Goal: Task Accomplishment & Management: Manage account settings

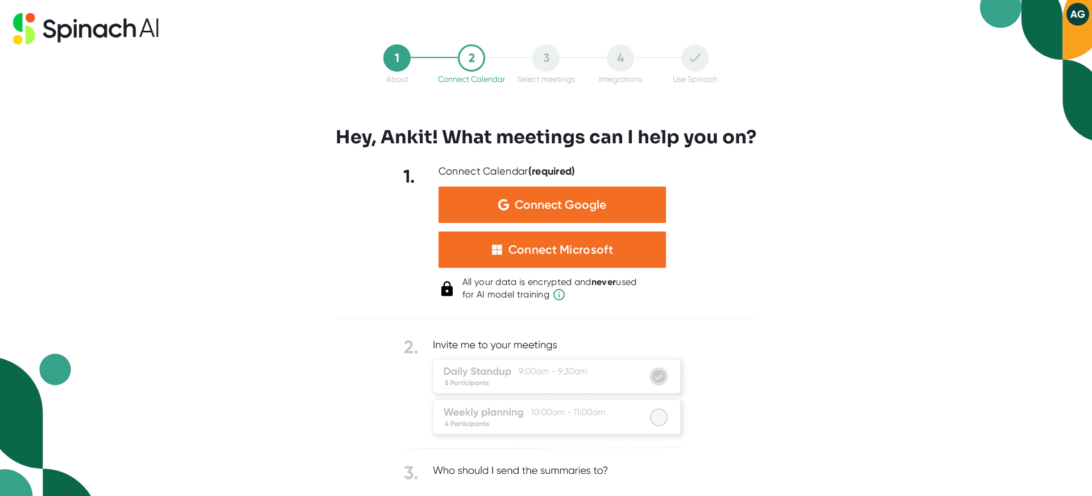
click at [887, 236] on div "1 About 2 Connect Calendar 3 Select meetings 4 Integrations Use Spinach Hey, An…" at bounding box center [546, 248] width 1092 height 496
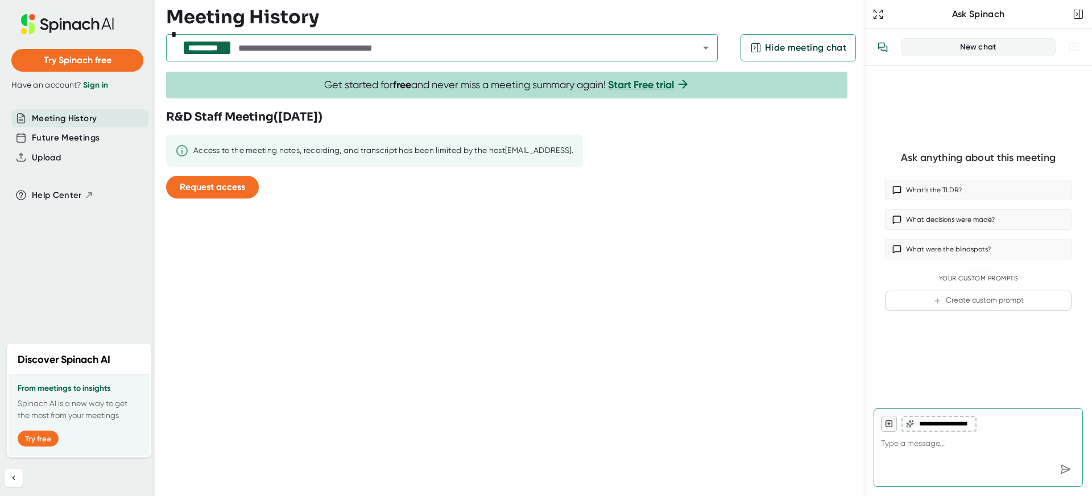
type textarea "x"
click at [95, 82] on link "Sign in" at bounding box center [95, 85] width 25 height 10
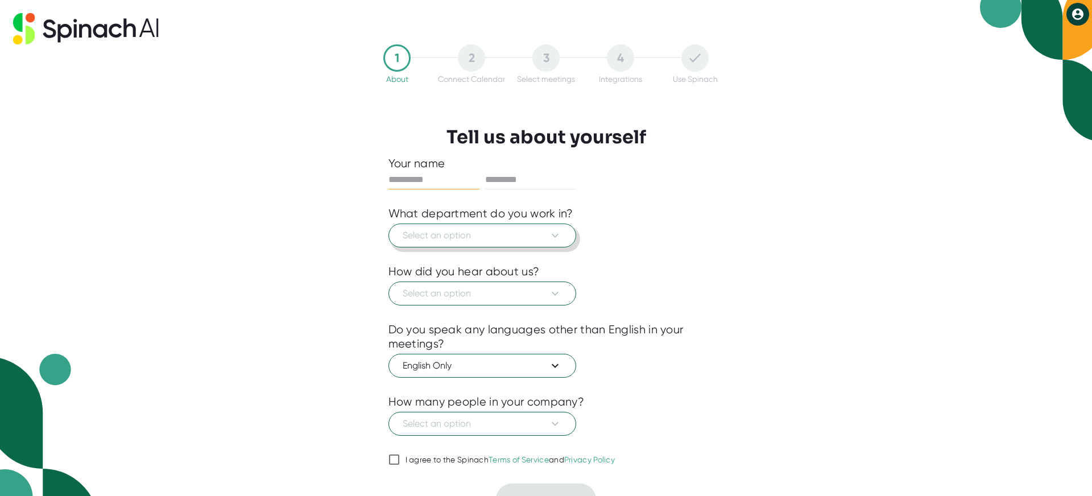
click at [520, 244] on button "Select an option" at bounding box center [482, 235] width 188 height 24
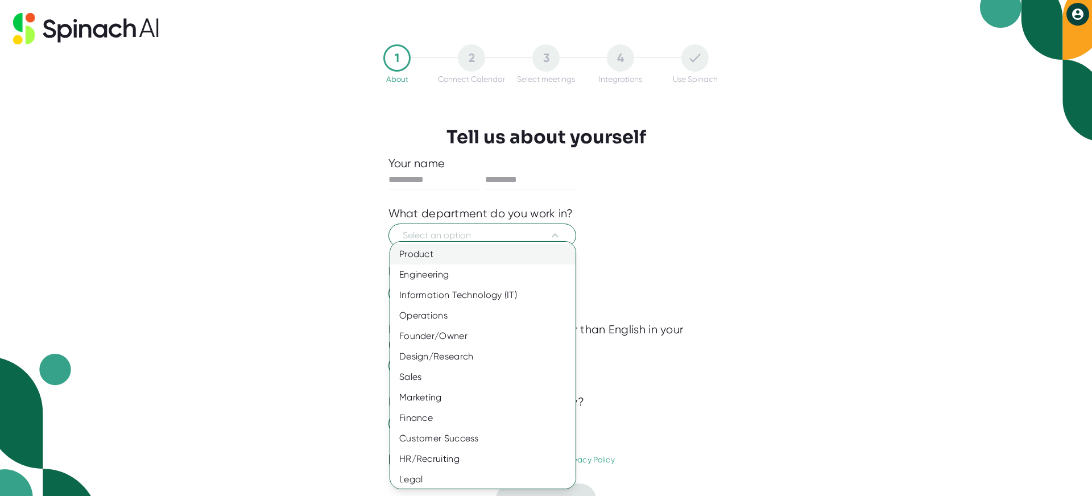
click at [488, 254] on div "Product" at bounding box center [482, 254] width 185 height 20
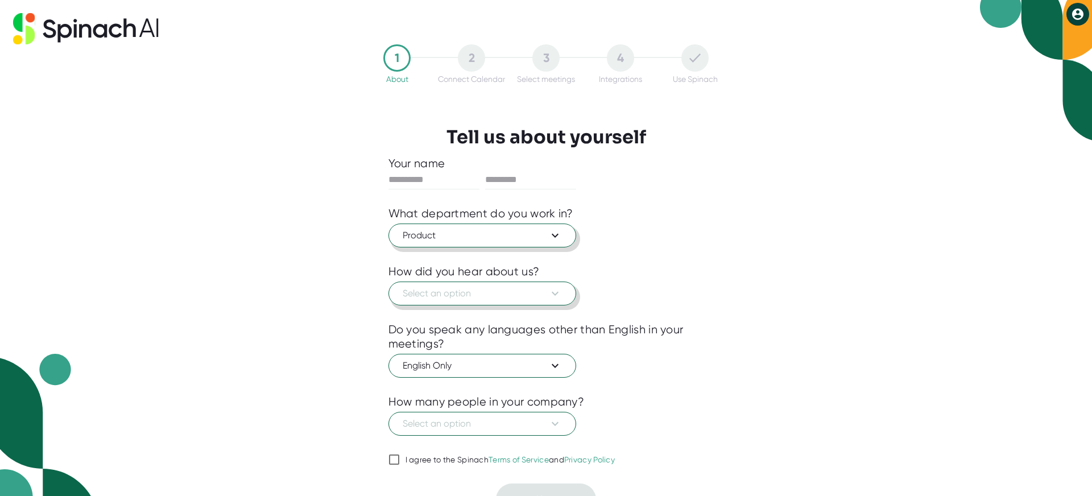
scroll to position [20, 0]
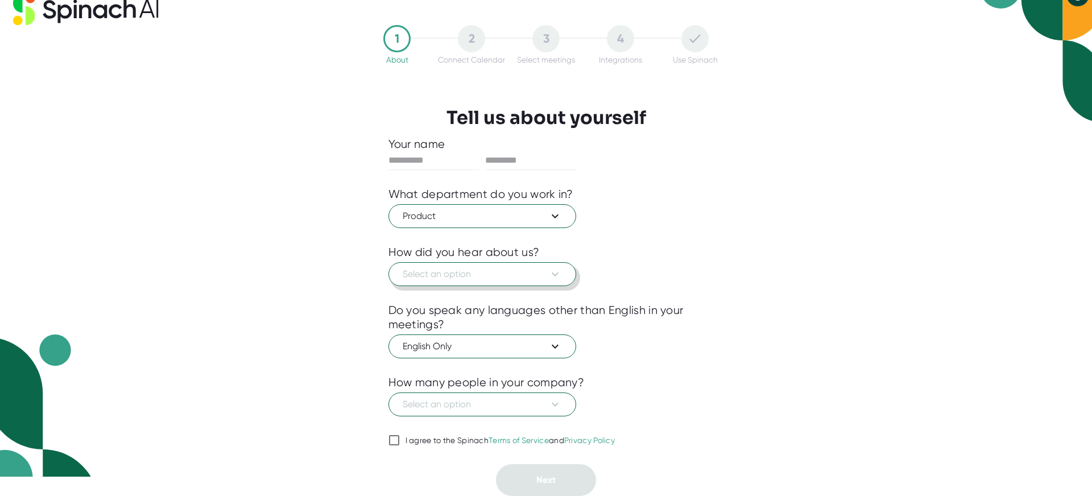
click at [512, 276] on span "Select an option" at bounding box center [481, 274] width 159 height 14
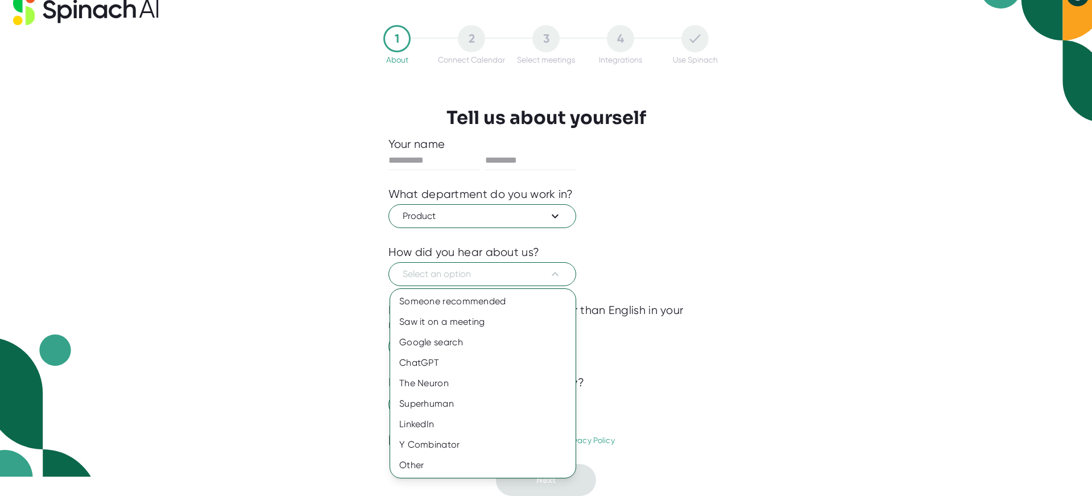
click at [611, 244] on div at bounding box center [546, 248] width 1092 height 496
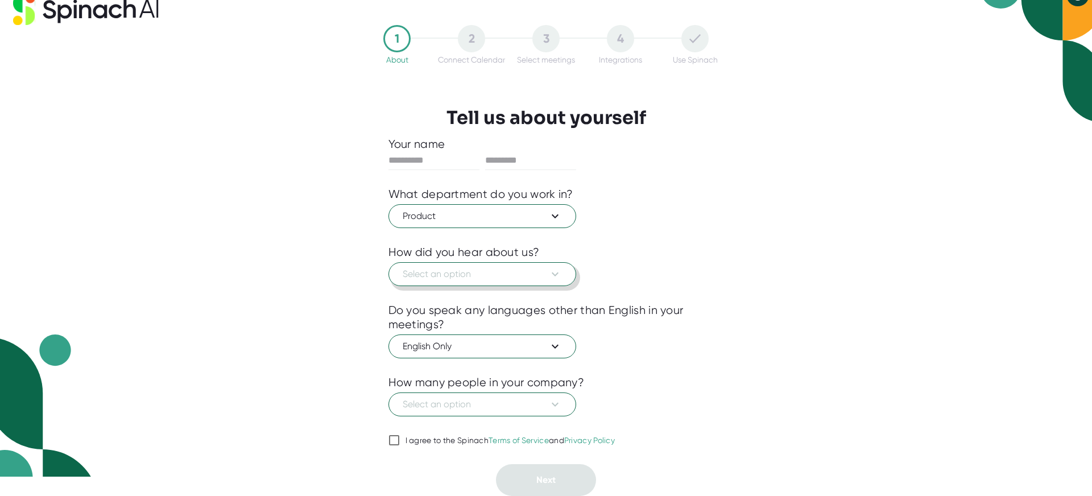
click at [519, 273] on span "Select an option" at bounding box center [481, 274] width 159 height 14
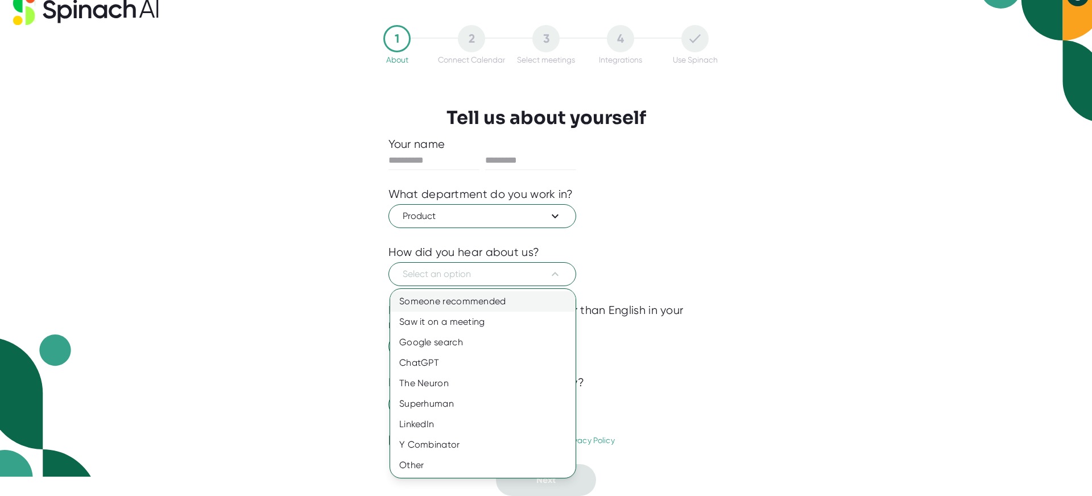
click at [491, 304] on div "Someone recommended" at bounding box center [482, 301] width 185 height 20
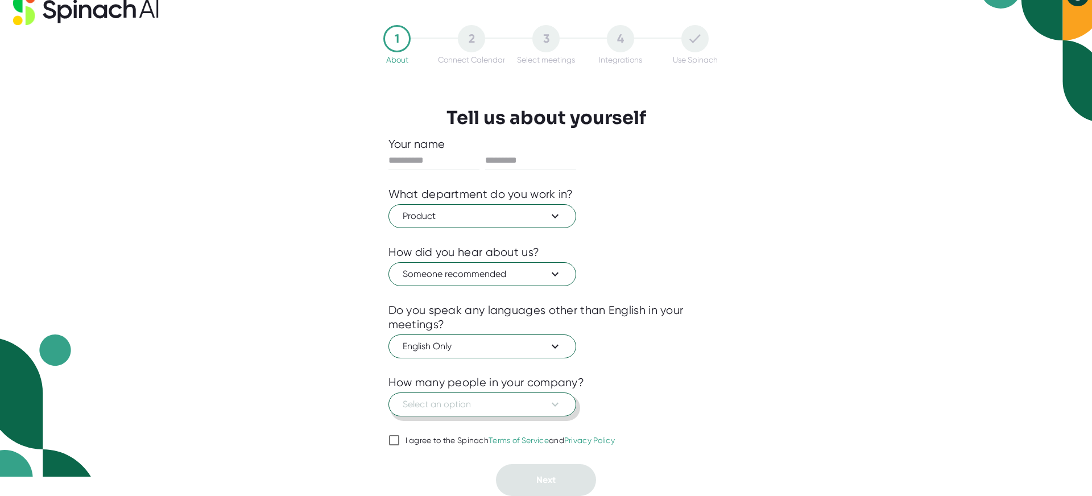
click at [526, 408] on span "Select an option" at bounding box center [481, 404] width 159 height 14
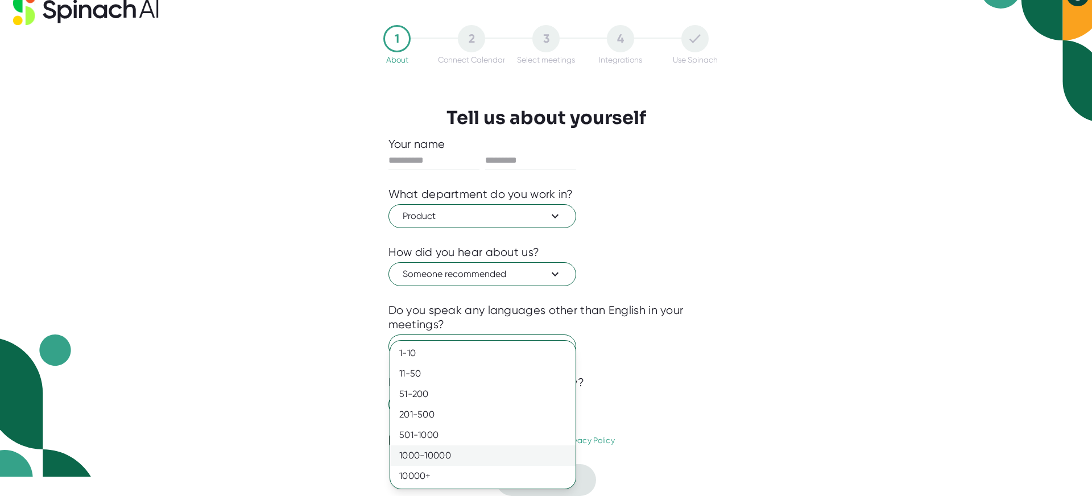
click at [509, 453] on div "1000-10000" at bounding box center [482, 455] width 185 height 20
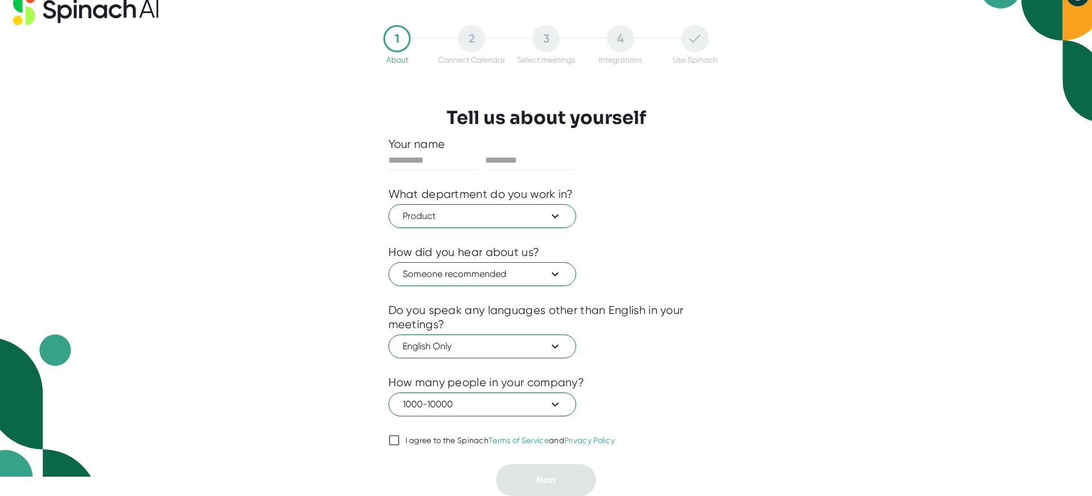
click at [398, 441] on input "I agree to the Spinach Terms of Service and Privacy Policy" at bounding box center [393, 440] width 11 height 14
checkbox input "true"
click at [675, 234] on div at bounding box center [546, 236] width 316 height 17
click at [517, 204] on button "Product" at bounding box center [482, 216] width 188 height 24
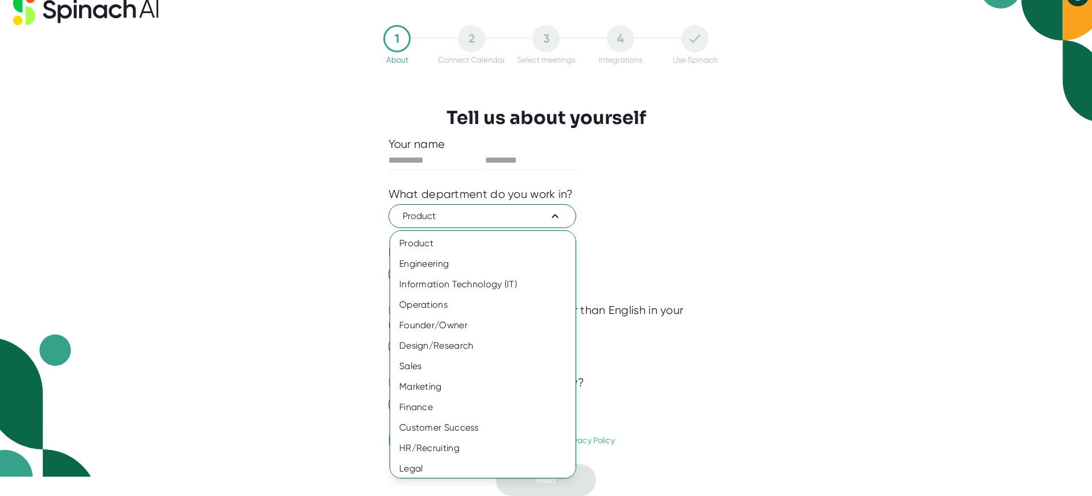
click at [433, 154] on div at bounding box center [546, 248] width 1092 height 496
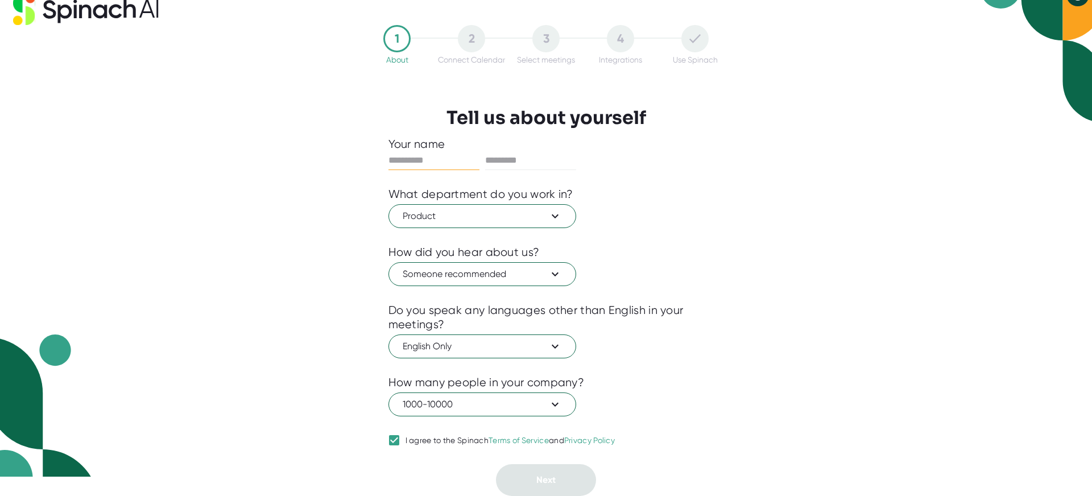
click at [435, 160] on input "text" at bounding box center [433, 160] width 91 height 18
type input "*****"
type input "****"
click at [557, 483] on button "Next" at bounding box center [546, 480] width 100 height 32
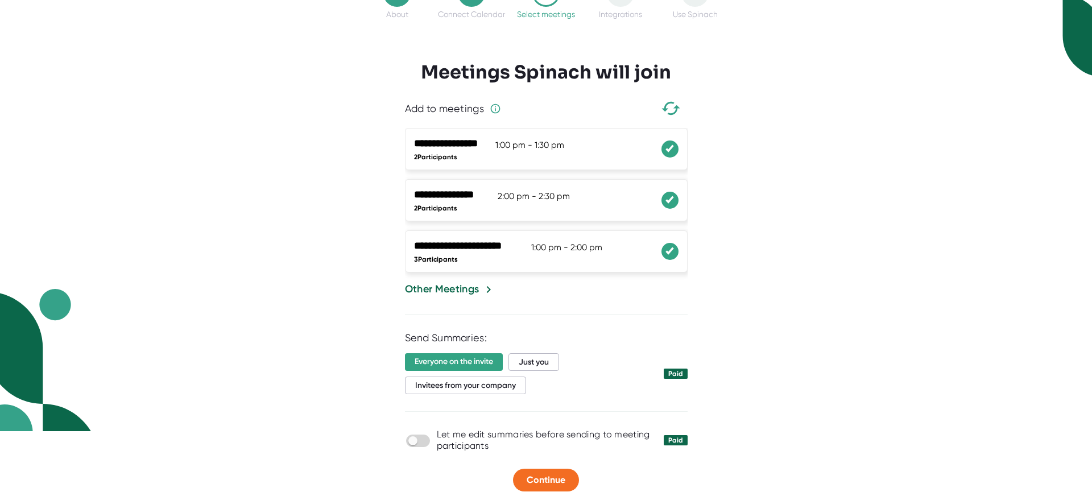
scroll to position [77, 0]
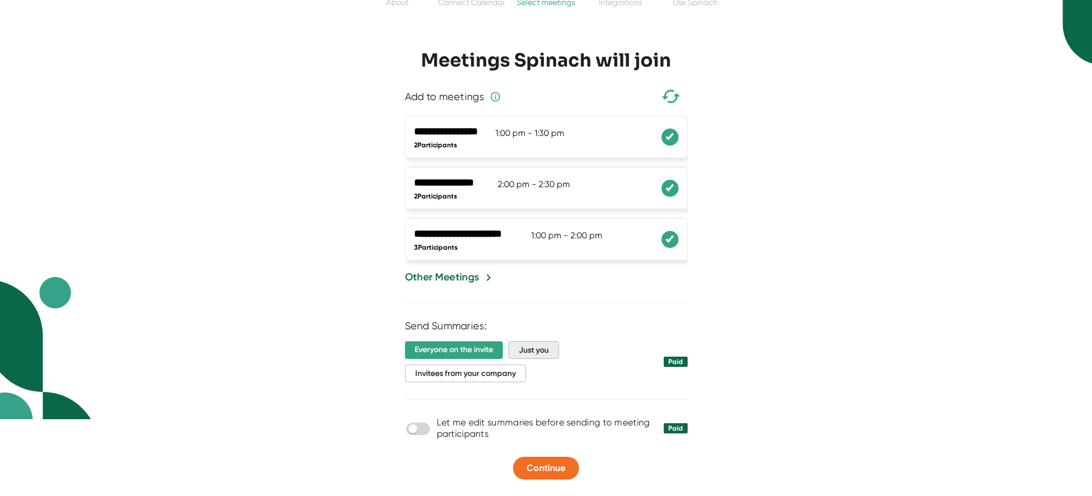
click at [533, 347] on span "Just you" at bounding box center [533, 350] width 51 height 18
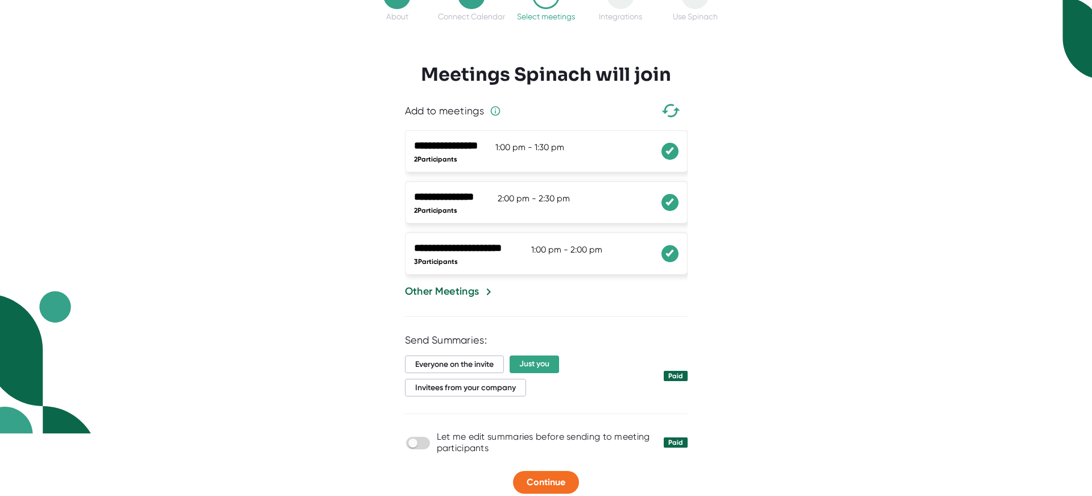
click at [671, 146] on div at bounding box center [669, 151] width 17 height 17
click at [670, 204] on icon at bounding box center [669, 202] width 11 height 9
click at [671, 255] on icon at bounding box center [669, 253] width 11 height 9
click at [462, 293] on div "Other Meetings" at bounding box center [442, 291] width 74 height 15
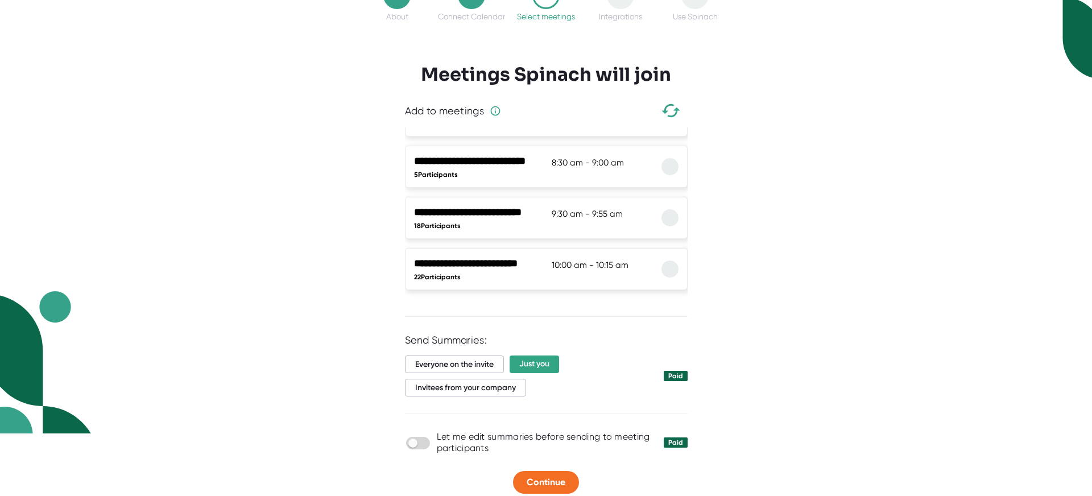
scroll to position [77, 0]
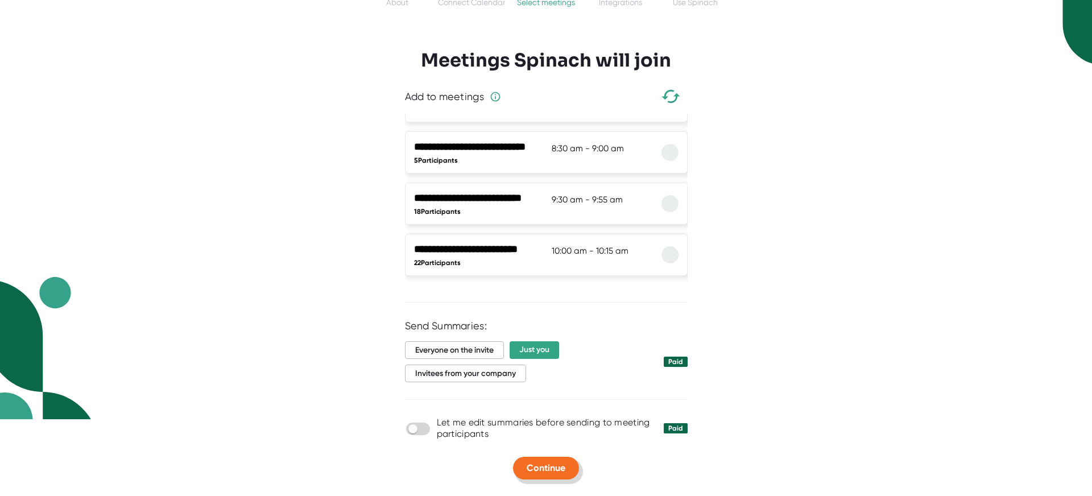
click at [561, 464] on span "Continue" at bounding box center [545, 467] width 39 height 11
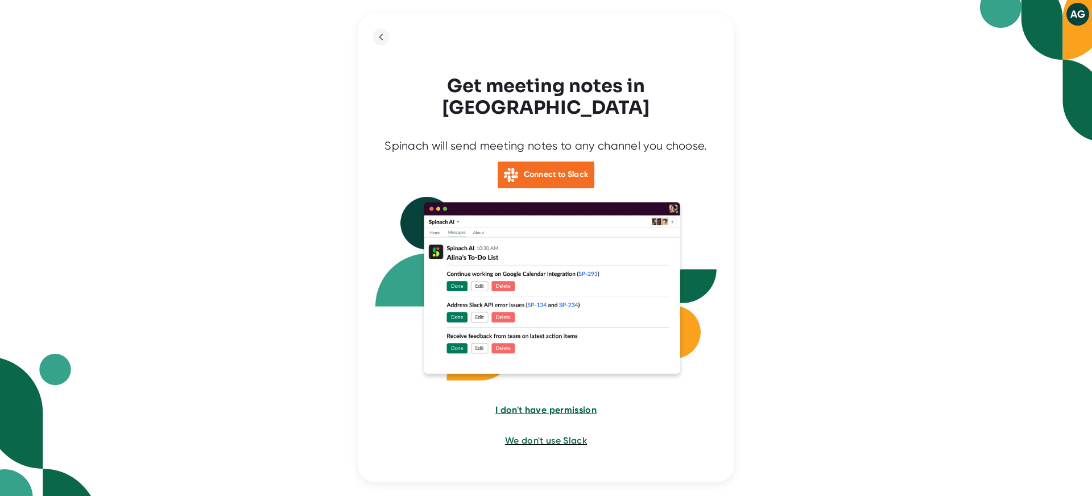
click at [575, 404] on span "I don't have permission" at bounding box center [545, 409] width 101 height 11
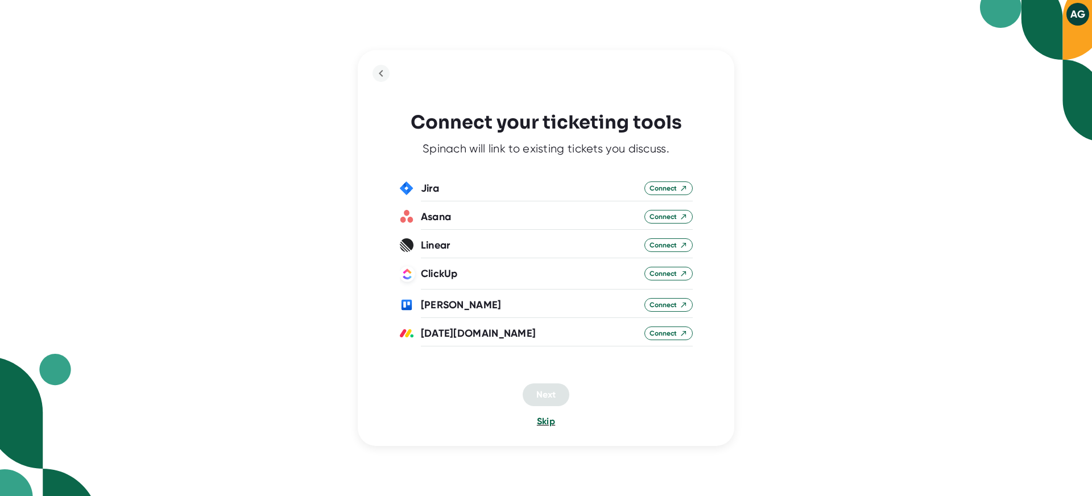
click at [553, 422] on span "Skip" at bounding box center [546, 421] width 18 height 11
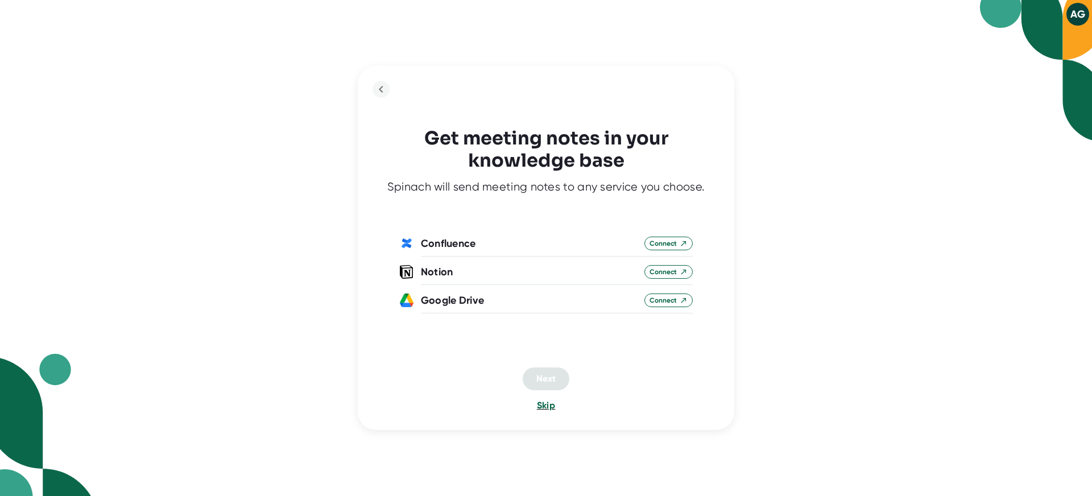
click at [553, 402] on span "Skip" at bounding box center [546, 405] width 18 height 11
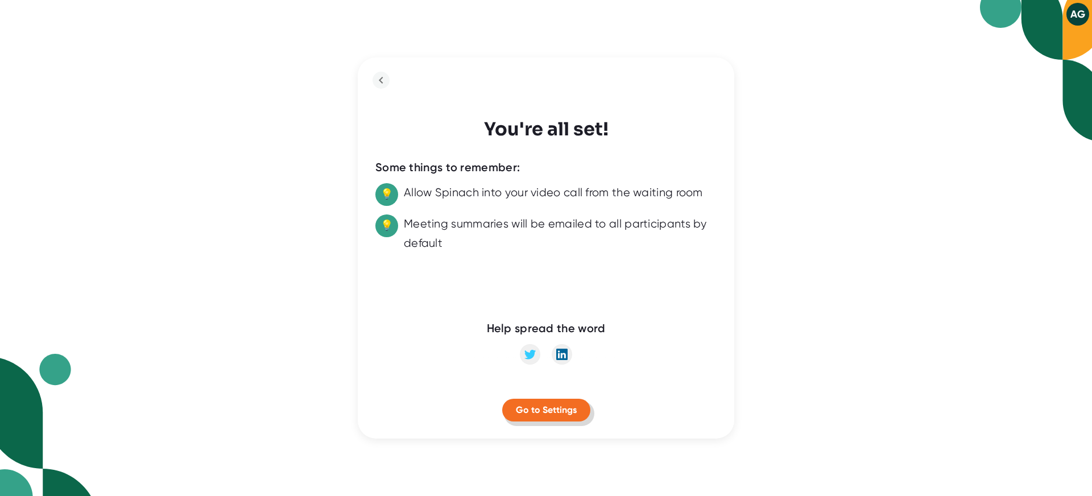
click at [547, 405] on span "Go to Settings" at bounding box center [546, 409] width 61 height 11
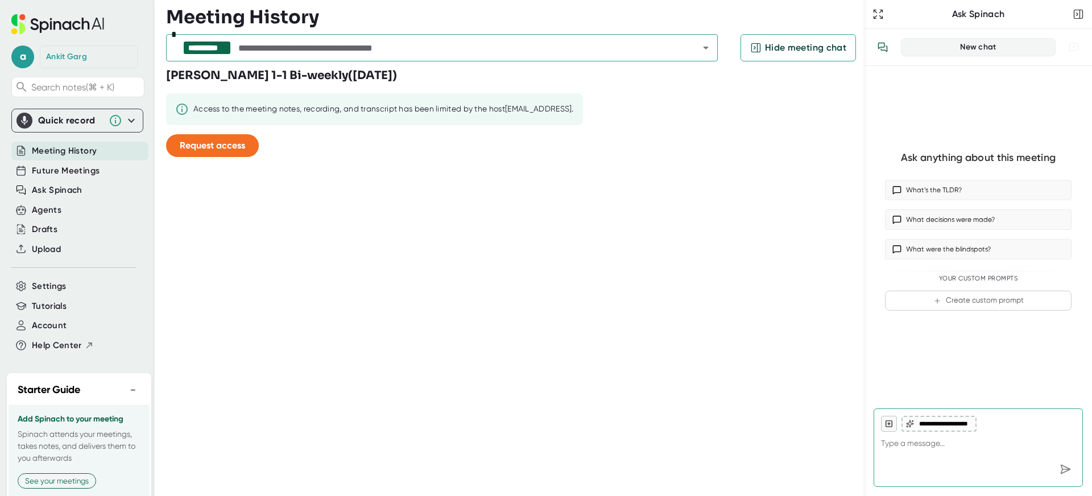
type textarea "x"
click at [87, 176] on span "Future Meetings" at bounding box center [66, 170] width 68 height 13
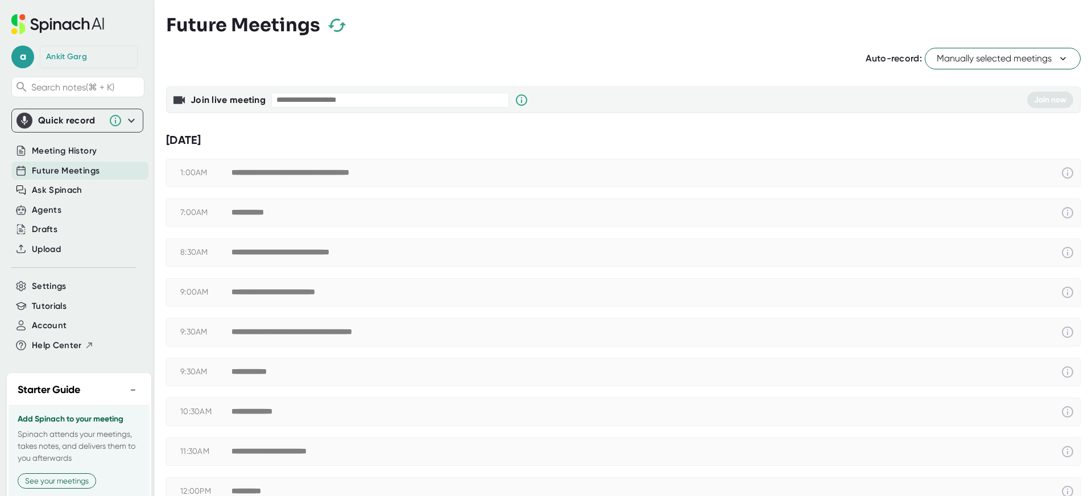
click at [972, 55] on span "Manually selected meetings" at bounding box center [1002, 59] width 132 height 14
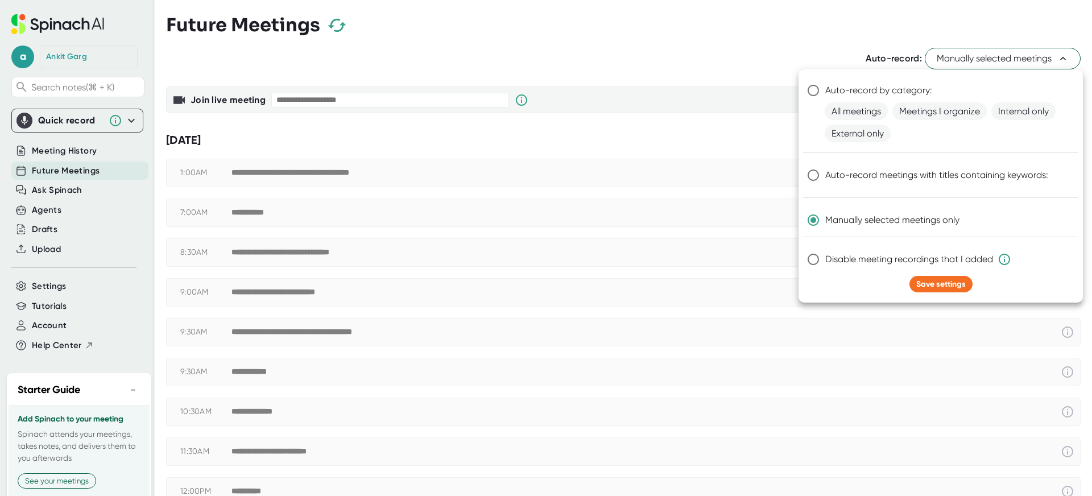
click at [788, 35] on div at bounding box center [546, 248] width 1092 height 496
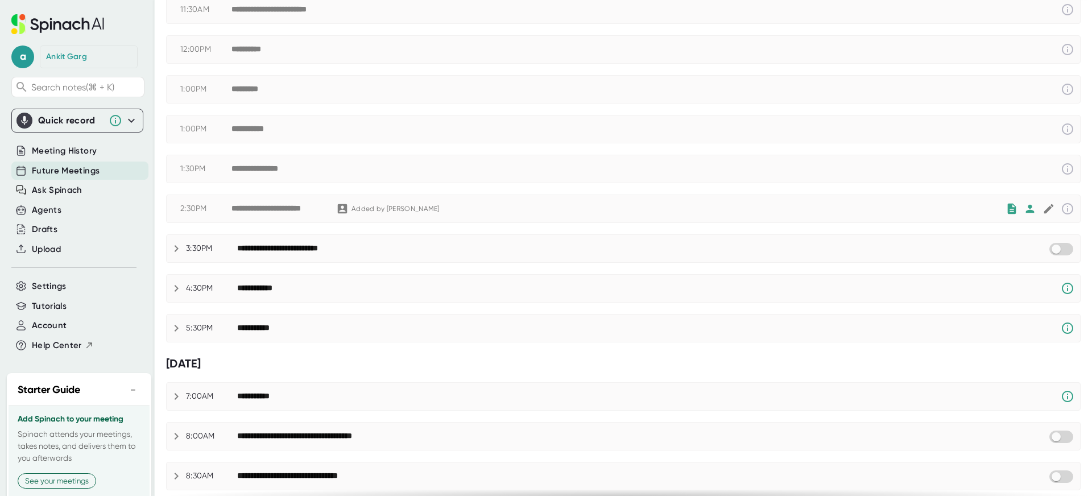
scroll to position [518, 0]
